Goal: Information Seeking & Learning: Learn about a topic

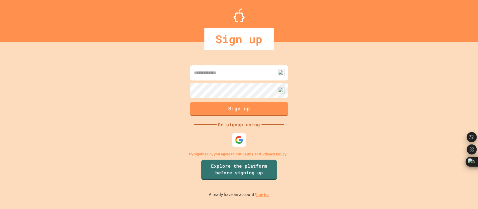
click at [260, 196] on link "Log in." at bounding box center [262, 195] width 13 height 6
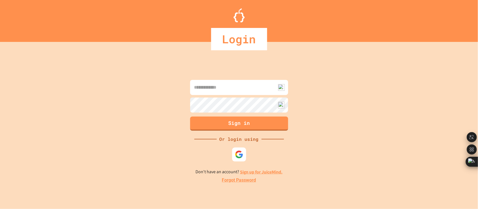
click at [232, 89] on input at bounding box center [239, 87] width 98 height 15
type input "**********"
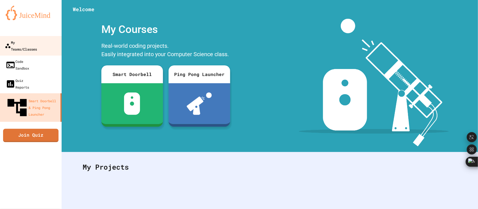
click at [34, 44] on div "My Teams/Classes" at bounding box center [21, 46] width 32 height 14
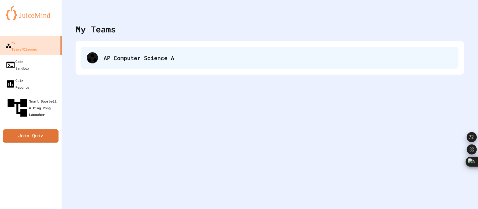
click at [163, 68] on div "AP Computer Science A" at bounding box center [269, 58] width 377 height 22
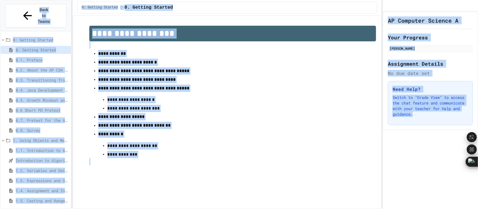
click at [318, 41] on p at bounding box center [232, 44] width 287 height 7
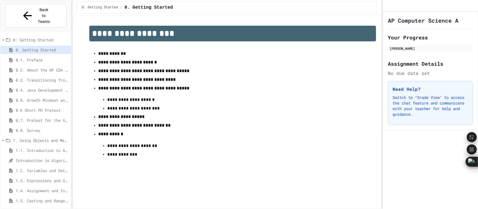
click at [48, 167] on div "1.2. Variables and Data Types" at bounding box center [36, 171] width 70 height 8
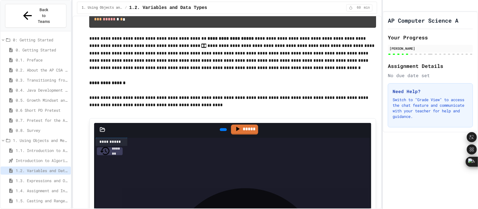
scroll to position [1451, 0]
